Goal: Transaction & Acquisition: Purchase product/service

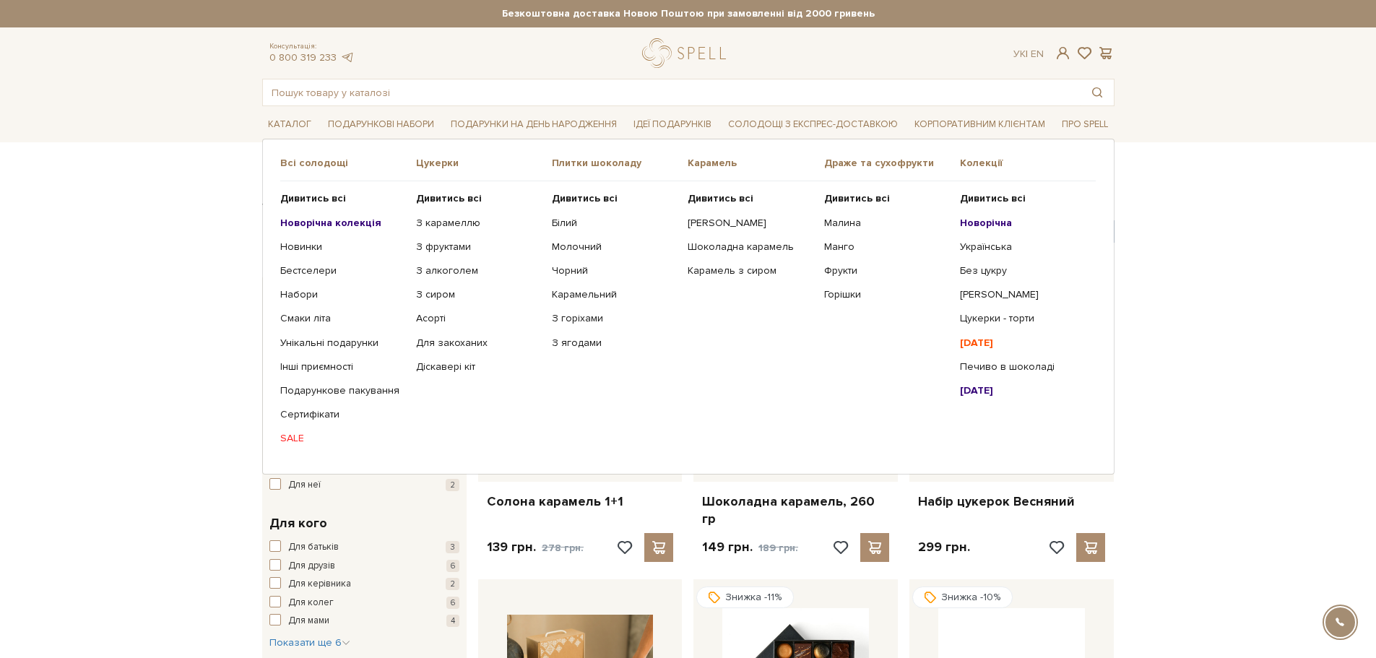
click at [298, 436] on link "SALE" at bounding box center [342, 438] width 125 height 13
